Goal: Find specific page/section: Find specific page/section

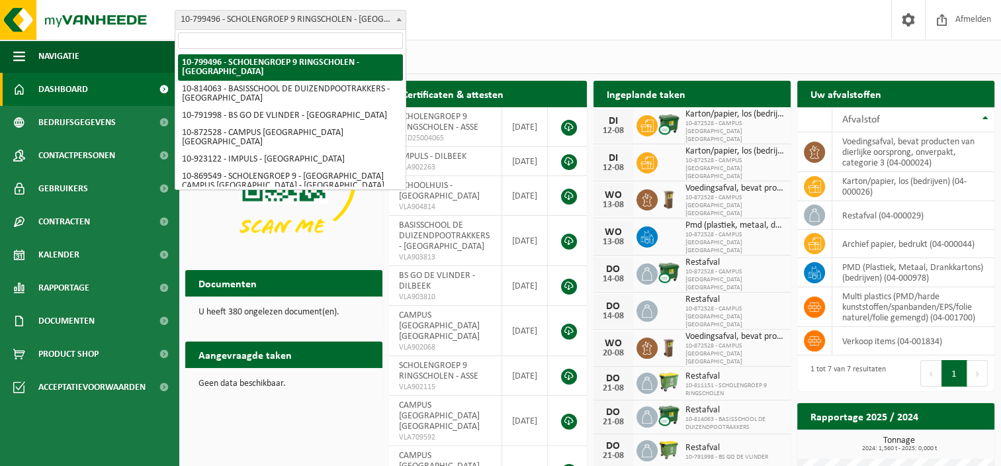
click at [400, 19] on b at bounding box center [398, 19] width 5 height 3
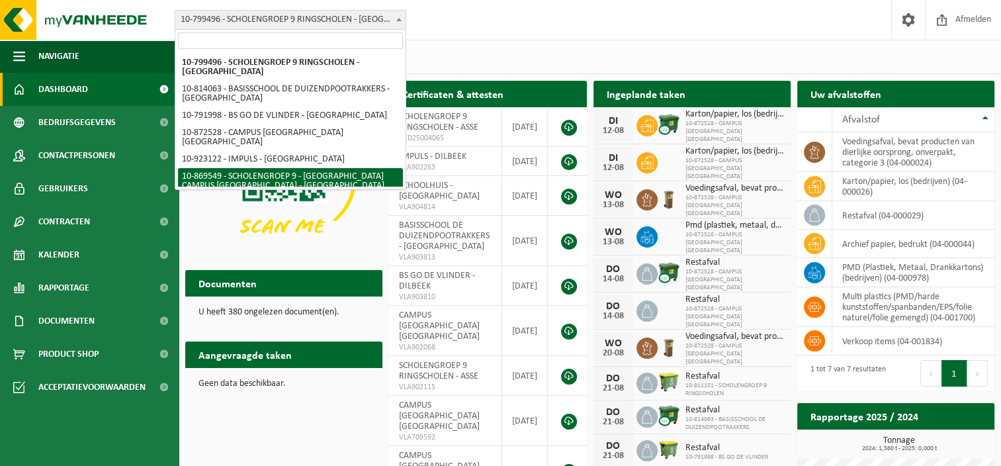
scroll to position [24, 0]
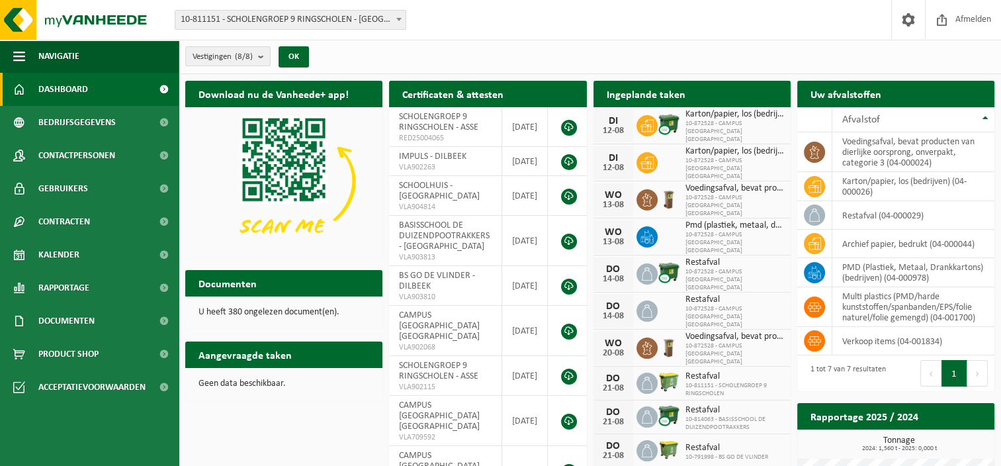
select select "37384"
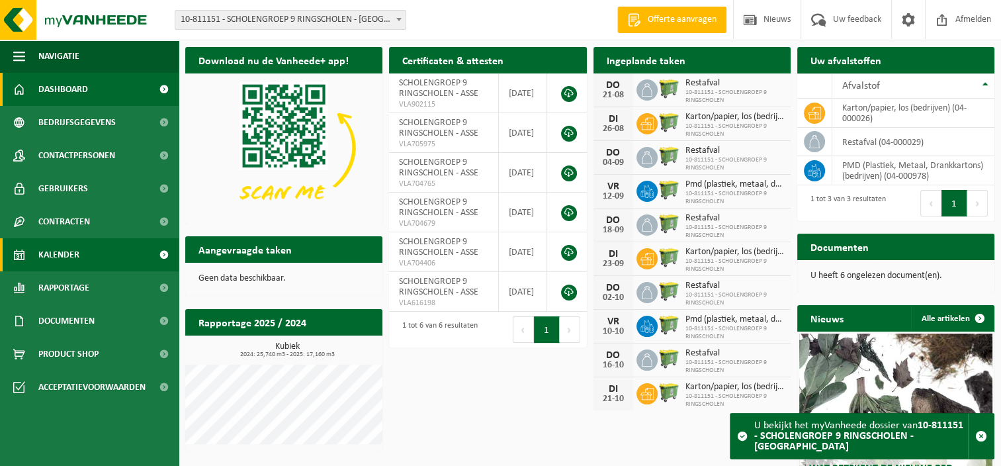
click at [62, 259] on span "Kalender" at bounding box center [58, 254] width 41 height 33
